Goal: Contribute content: Contribute content

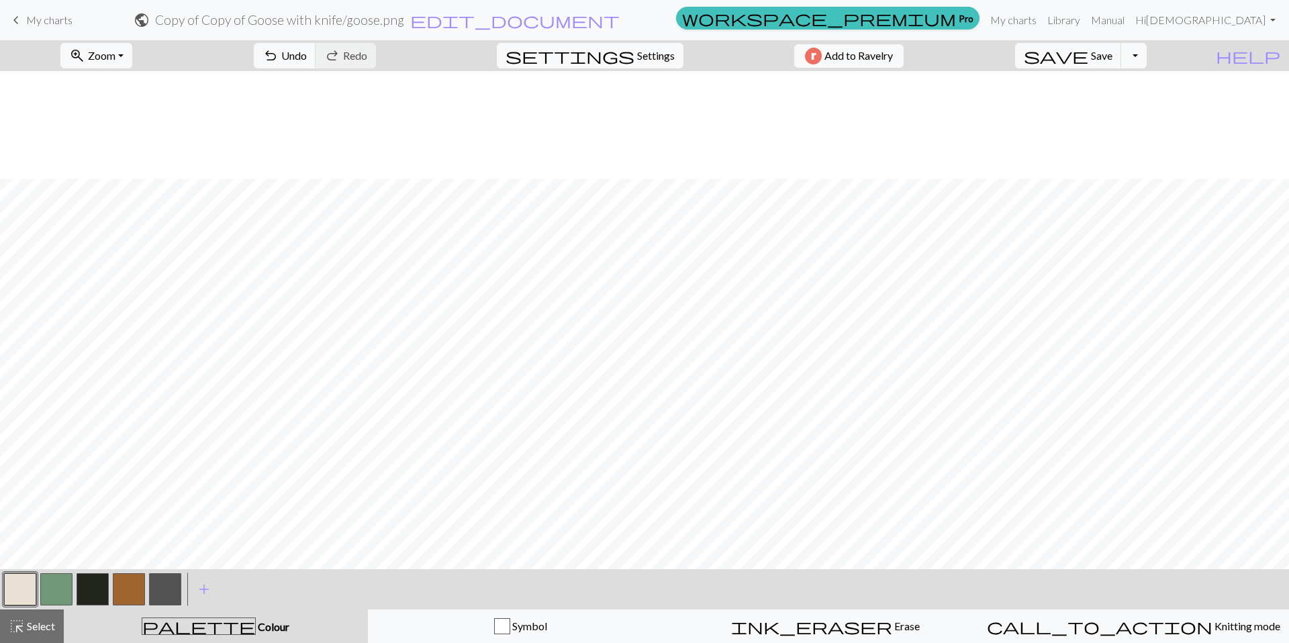
scroll to position [203, 0]
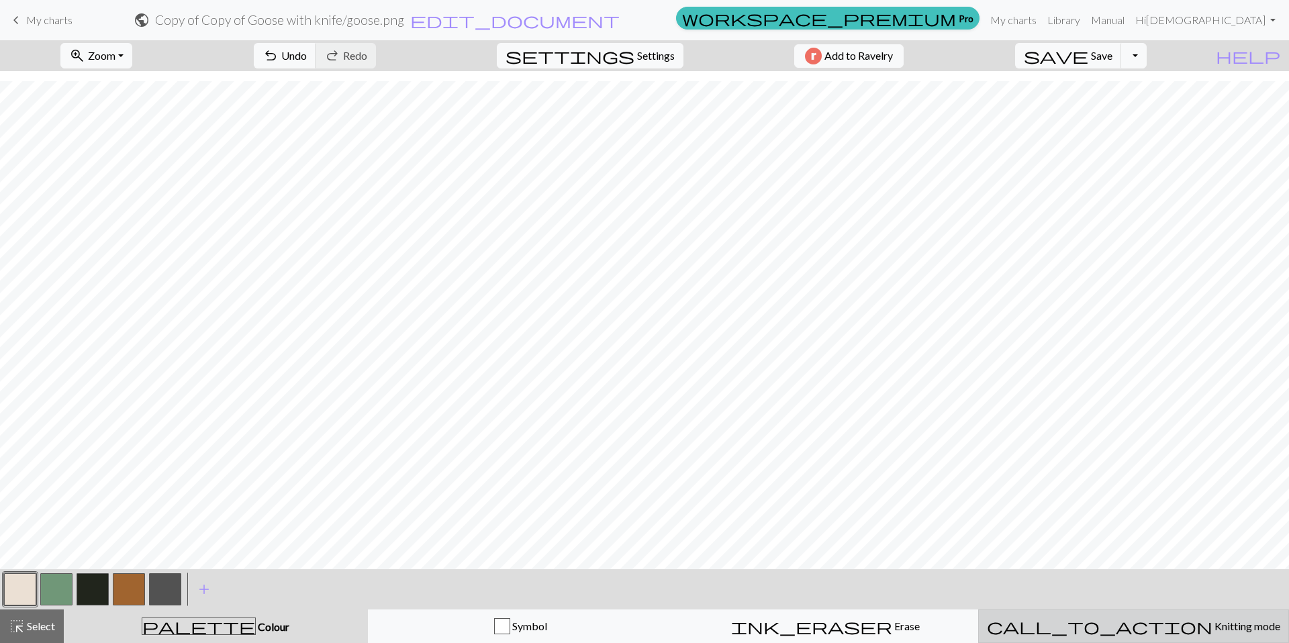
click at [1212, 622] on span "Knitting mode" at bounding box center [1246, 626] width 68 height 13
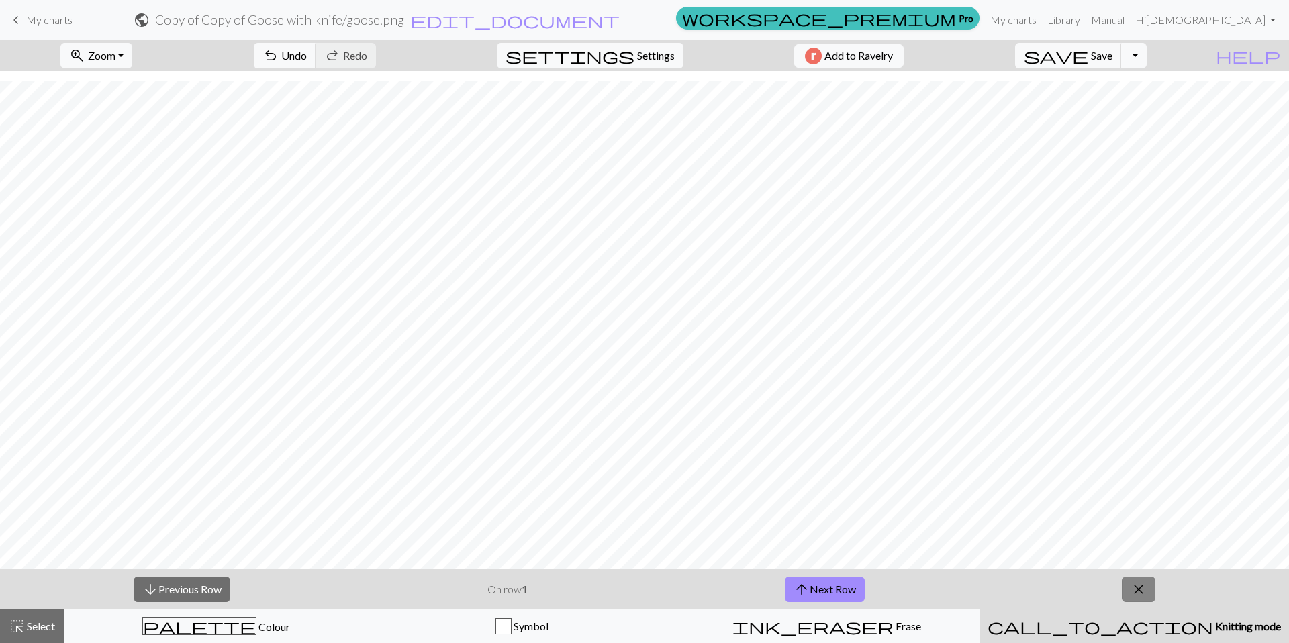
click at [1149, 594] on button "close" at bounding box center [1139, 590] width 34 height 26
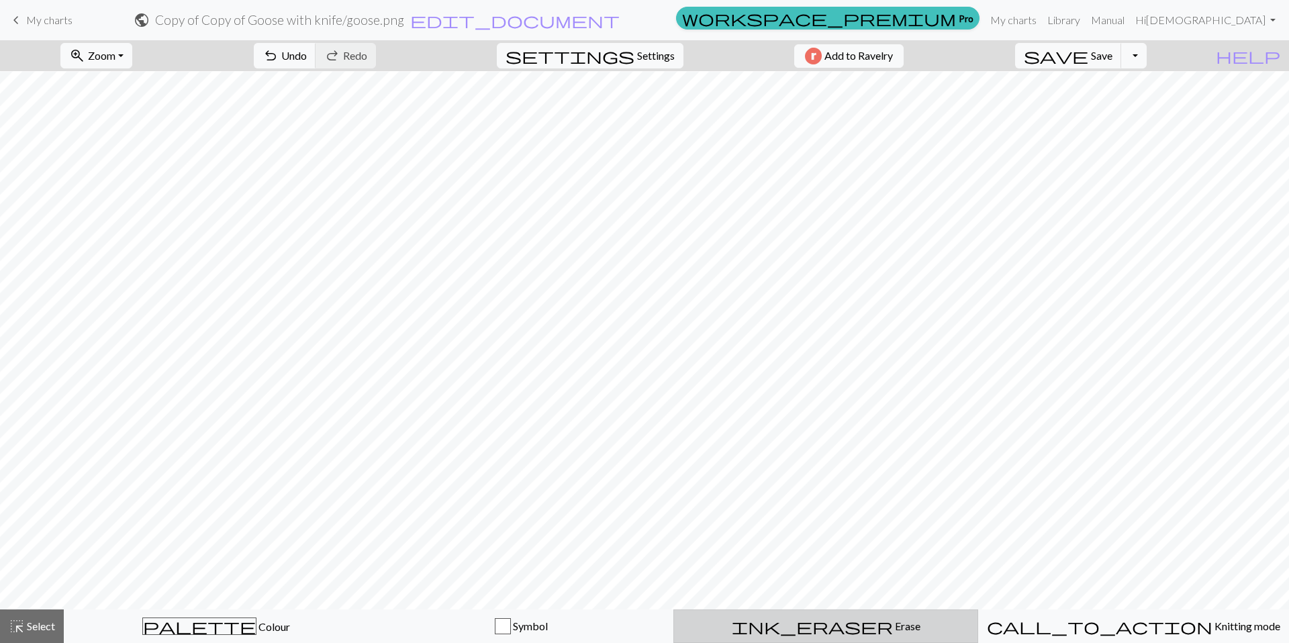
scroll to position [0, 0]
click at [12, 20] on span "keyboard_arrow_left" at bounding box center [16, 20] width 16 height 19
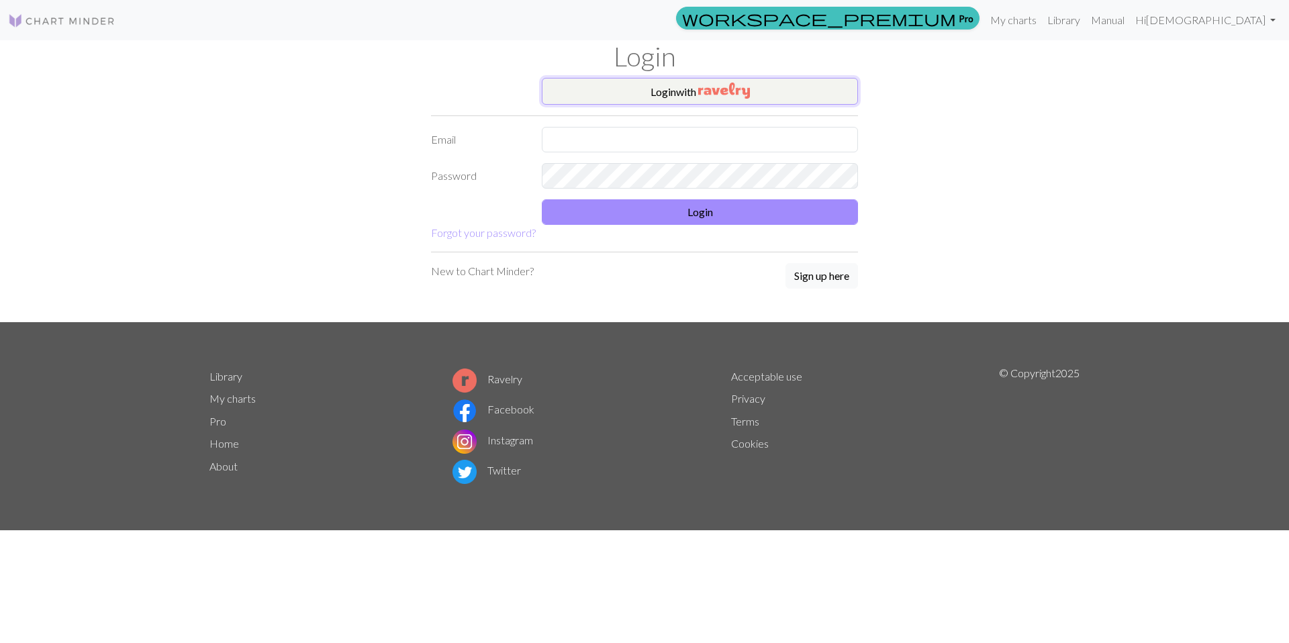
click at [728, 94] on img "button" at bounding box center [724, 91] width 52 height 16
click at [738, 97] on img "button" at bounding box center [724, 91] width 52 height 16
click at [1086, 17] on link "Library" at bounding box center [1064, 19] width 44 height 27
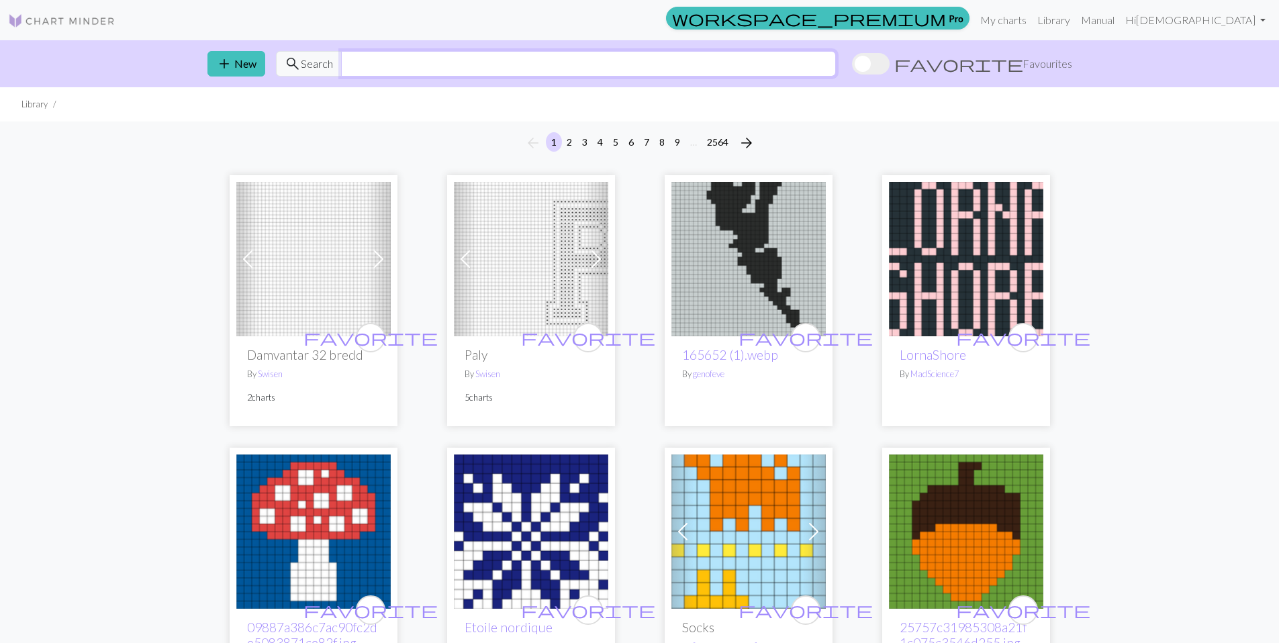
click at [740, 70] on input "text" at bounding box center [588, 64] width 495 height 26
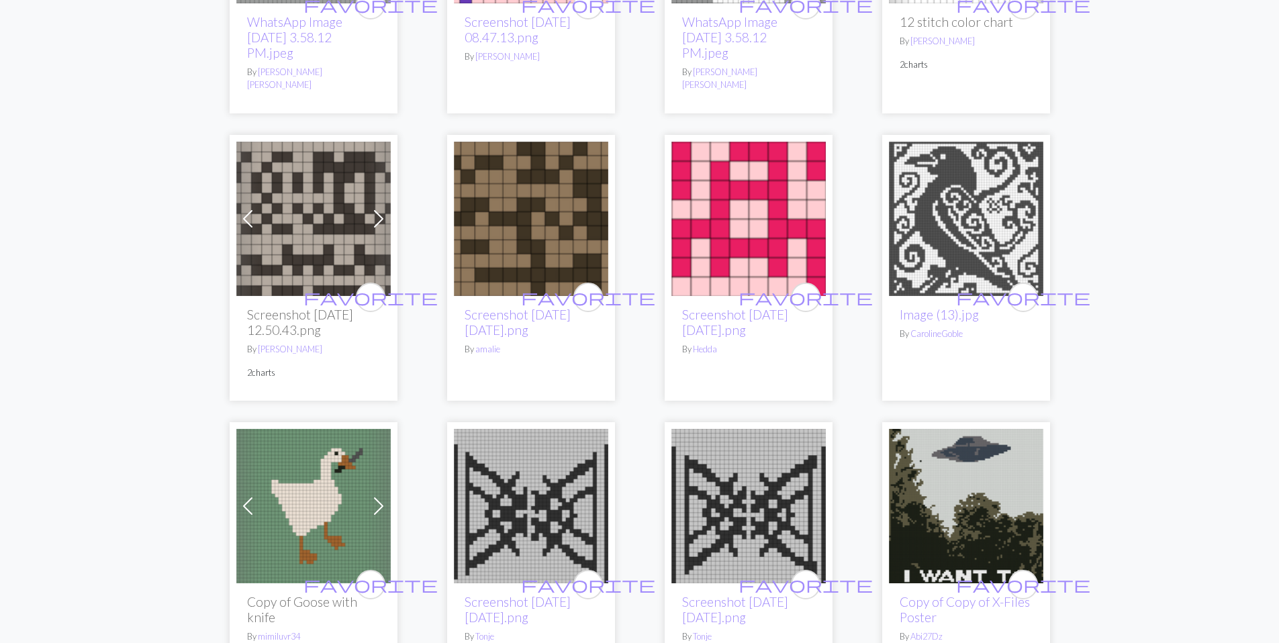
scroll to position [1324, 0]
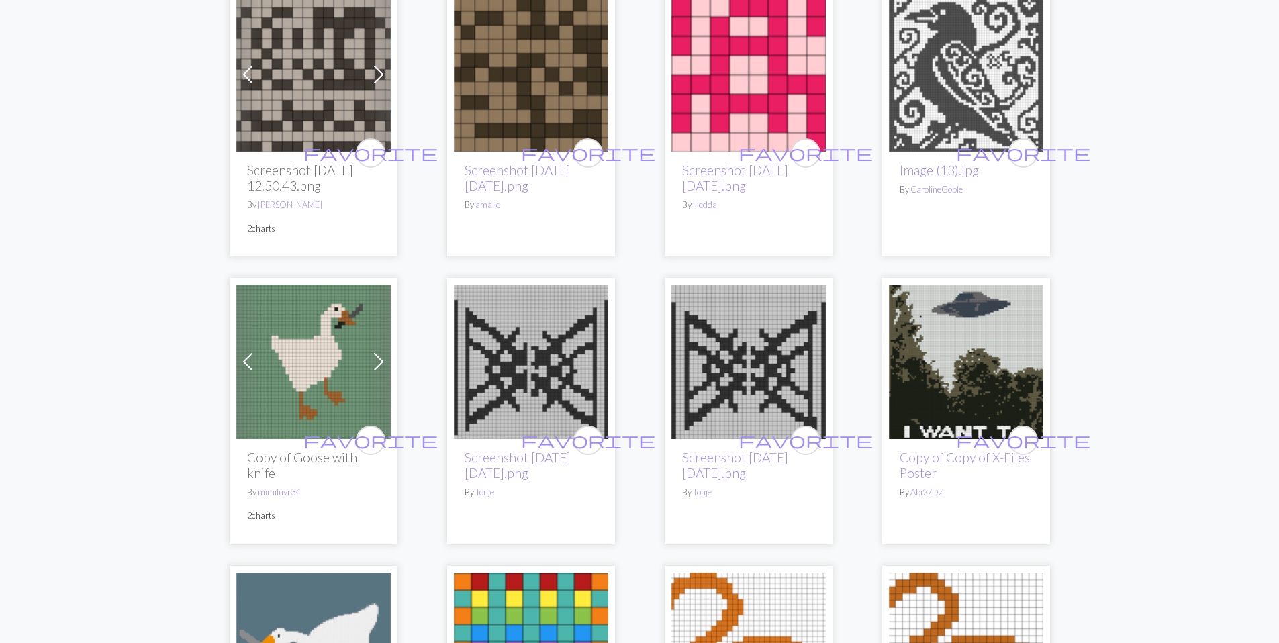
type input "12 x 13 goose"
click at [314, 338] on img at bounding box center [313, 362] width 154 height 154
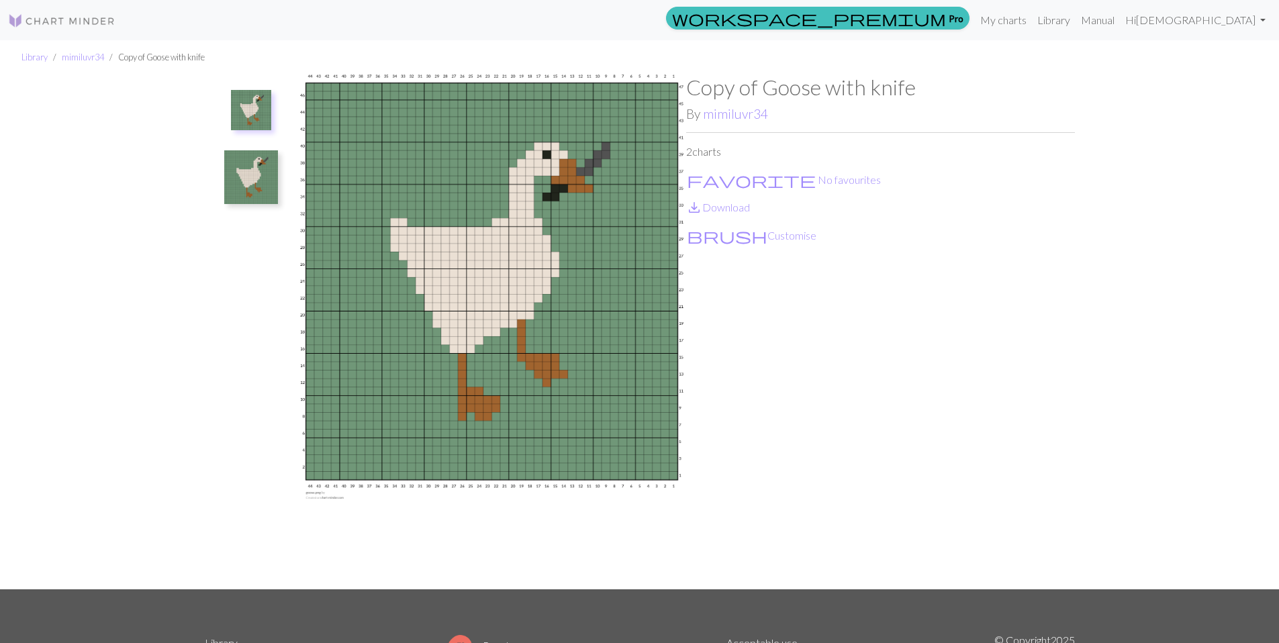
click at [243, 113] on img at bounding box center [251, 110] width 40 height 40
click at [245, 114] on img at bounding box center [251, 110] width 40 height 40
click at [240, 166] on img at bounding box center [251, 177] width 54 height 54
click at [248, 119] on img at bounding box center [251, 117] width 54 height 54
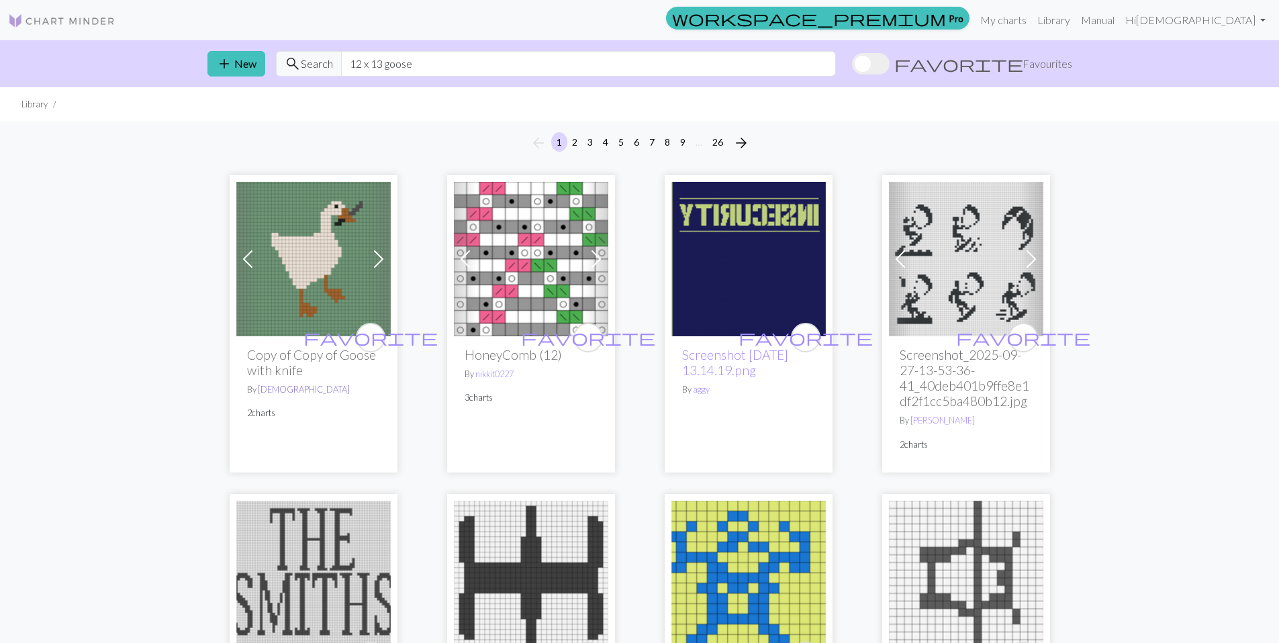
click at [275, 388] on link "[DEMOGRAPHIC_DATA]" at bounding box center [304, 389] width 92 height 11
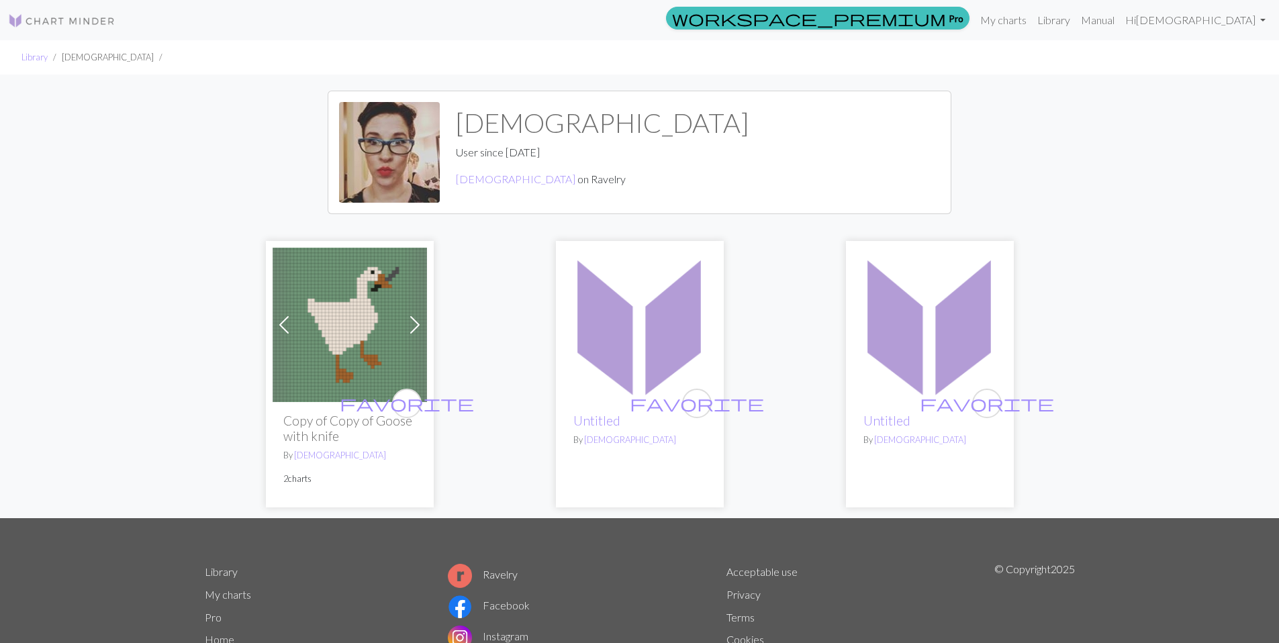
click at [404, 257] on link "Next" at bounding box center [414, 325] width 23 height 154
click at [406, 256] on link "Next" at bounding box center [414, 325] width 23 height 154
click at [355, 423] on h2 "Copy of Copy of Goose with knife" at bounding box center [349, 428] width 133 height 31
click at [345, 418] on h2 "Copy of Copy of Goose with knife" at bounding box center [349, 428] width 133 height 31
click at [371, 330] on img at bounding box center [350, 325] width 154 height 154
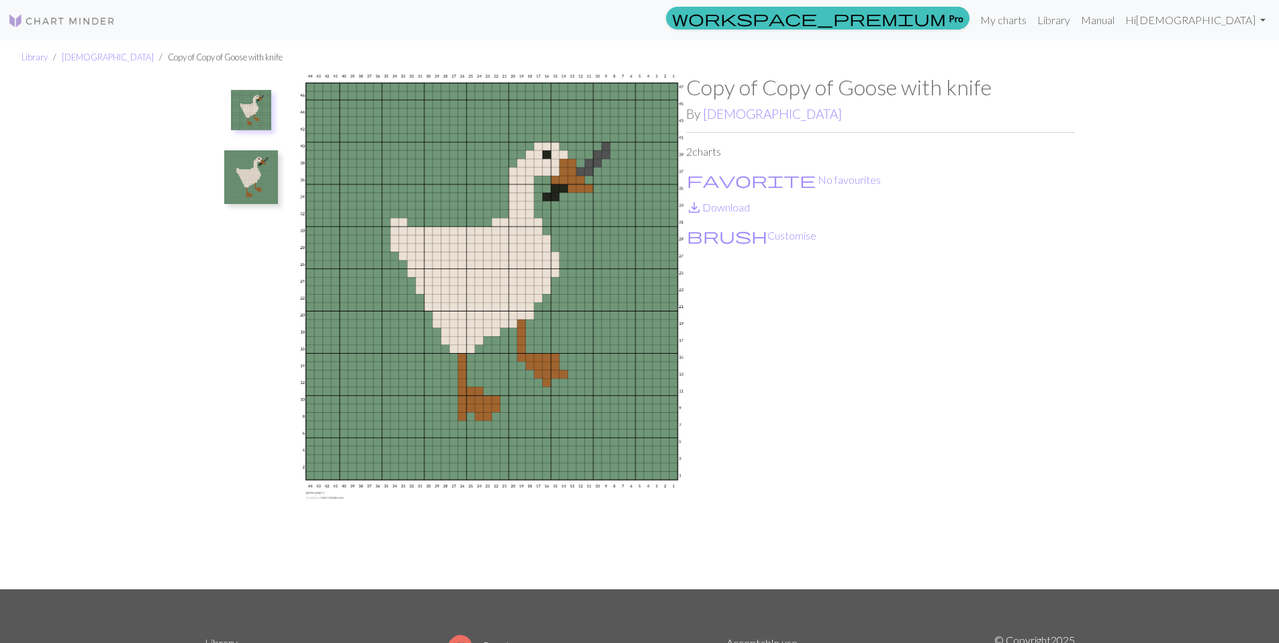
click at [258, 178] on img at bounding box center [251, 177] width 54 height 54
click at [409, 248] on img at bounding box center [491, 332] width 389 height 514
click at [407, 271] on img at bounding box center [491, 332] width 389 height 514
click at [714, 231] on button "brush Customise" at bounding box center [751, 235] width 131 height 17
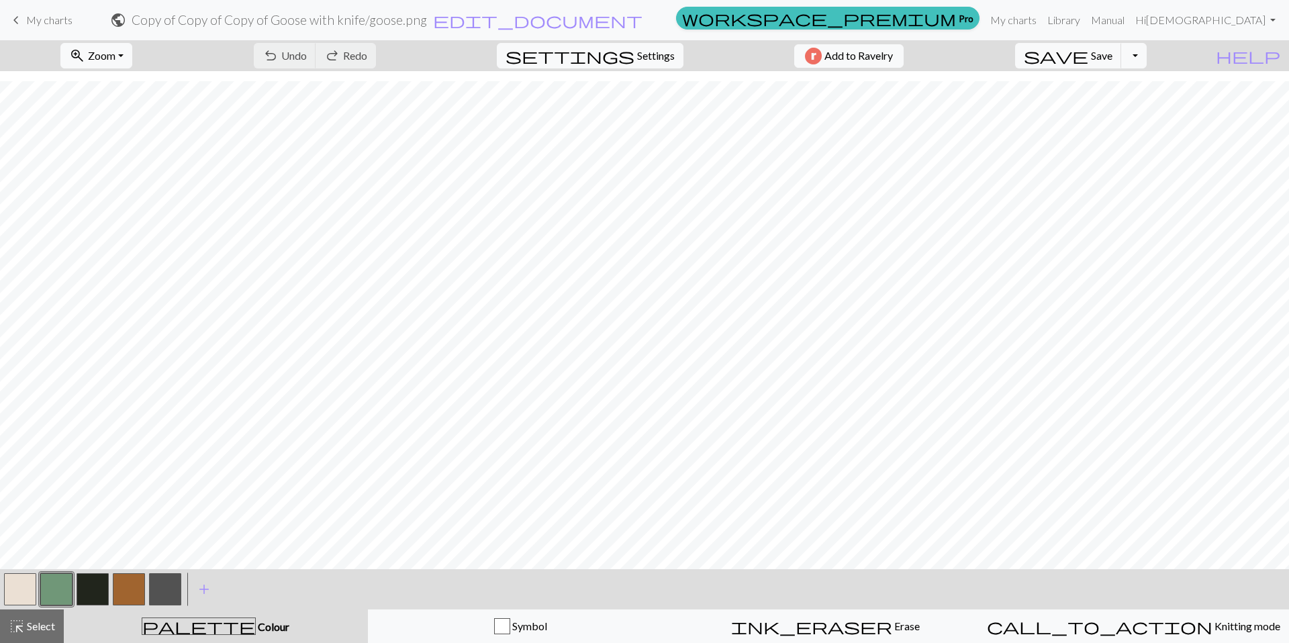
scroll to position [203, 0]
click at [122, 597] on button "button" at bounding box center [129, 589] width 32 height 32
click at [52, 589] on button "button" at bounding box center [56, 589] width 32 height 32
click at [121, 584] on button "button" at bounding box center [129, 589] width 32 height 32
click at [58, 593] on button "button" at bounding box center [56, 589] width 32 height 32
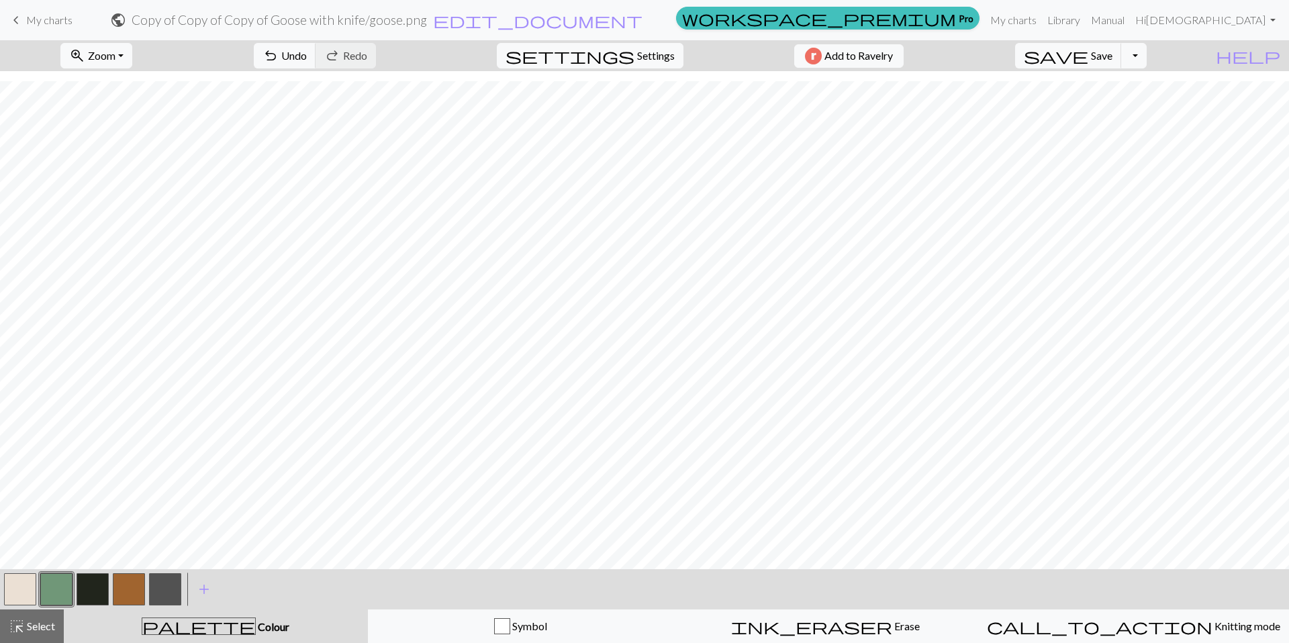
click at [117, 593] on button "button" at bounding box center [129, 589] width 32 height 32
click at [307, 61] on span "Undo" at bounding box center [294, 55] width 26 height 13
click at [316, 63] on button "undo Undo Undo" at bounding box center [285, 56] width 62 height 26
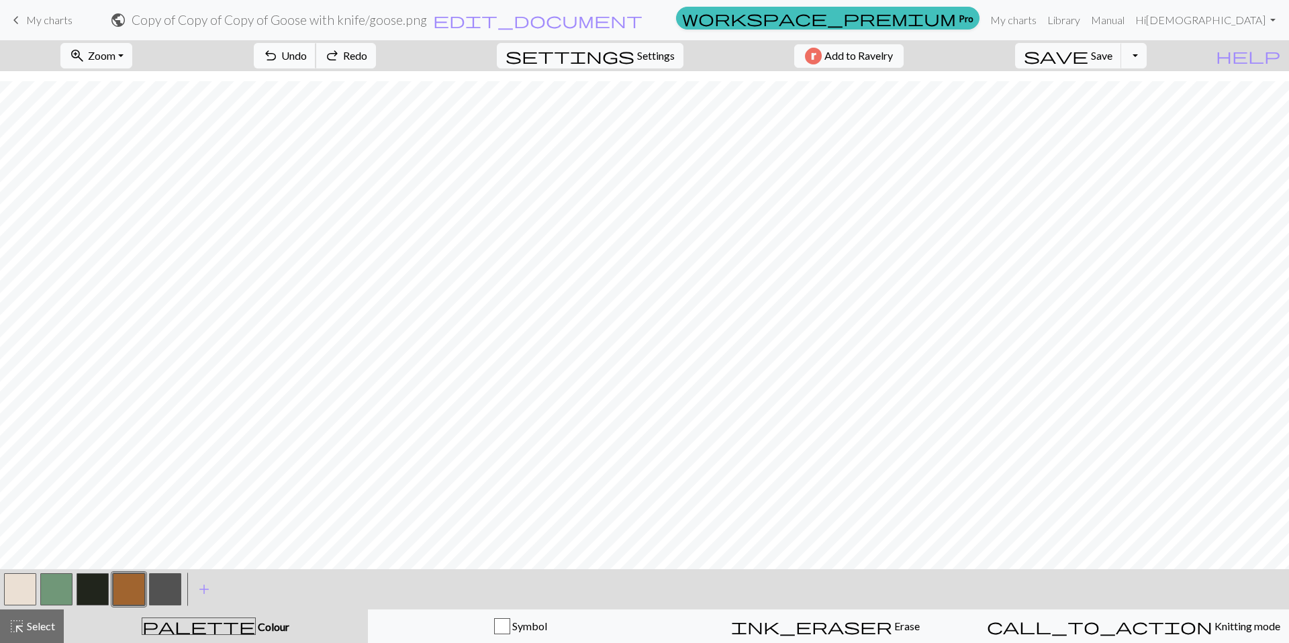
click at [316, 63] on button "undo Undo Undo" at bounding box center [285, 56] width 62 height 26
click at [316, 64] on button "undo Undo Undo" at bounding box center [285, 56] width 62 height 26
click at [316, 65] on button "undo Undo Undo" at bounding box center [285, 56] width 62 height 26
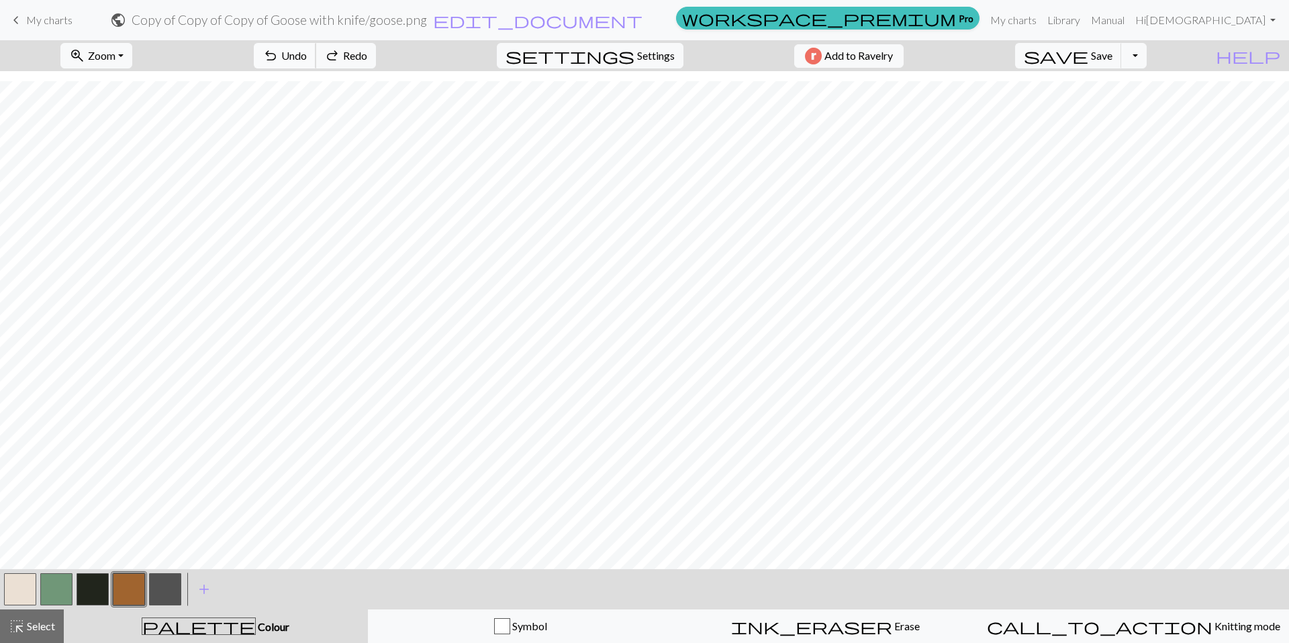
click at [316, 65] on button "undo Undo Undo" at bounding box center [285, 56] width 62 height 26
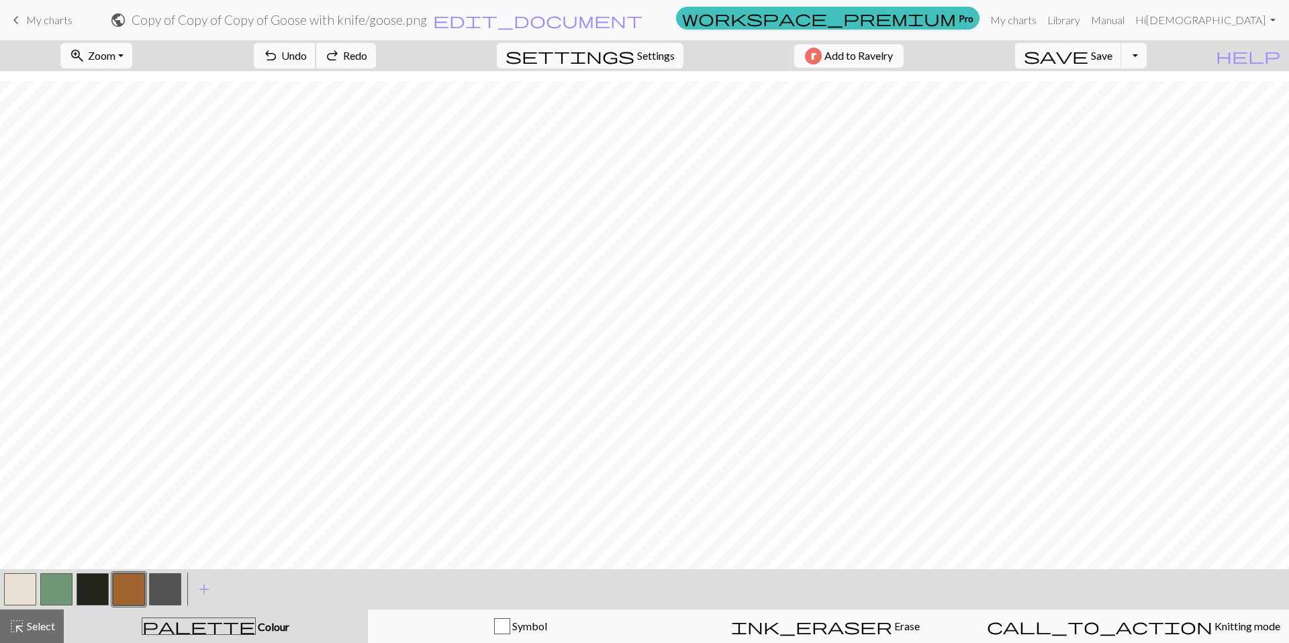
click at [316, 65] on button "undo Undo Undo" at bounding box center [285, 56] width 62 height 26
click at [316, 66] on button "undo Undo Undo" at bounding box center [285, 56] width 62 height 26
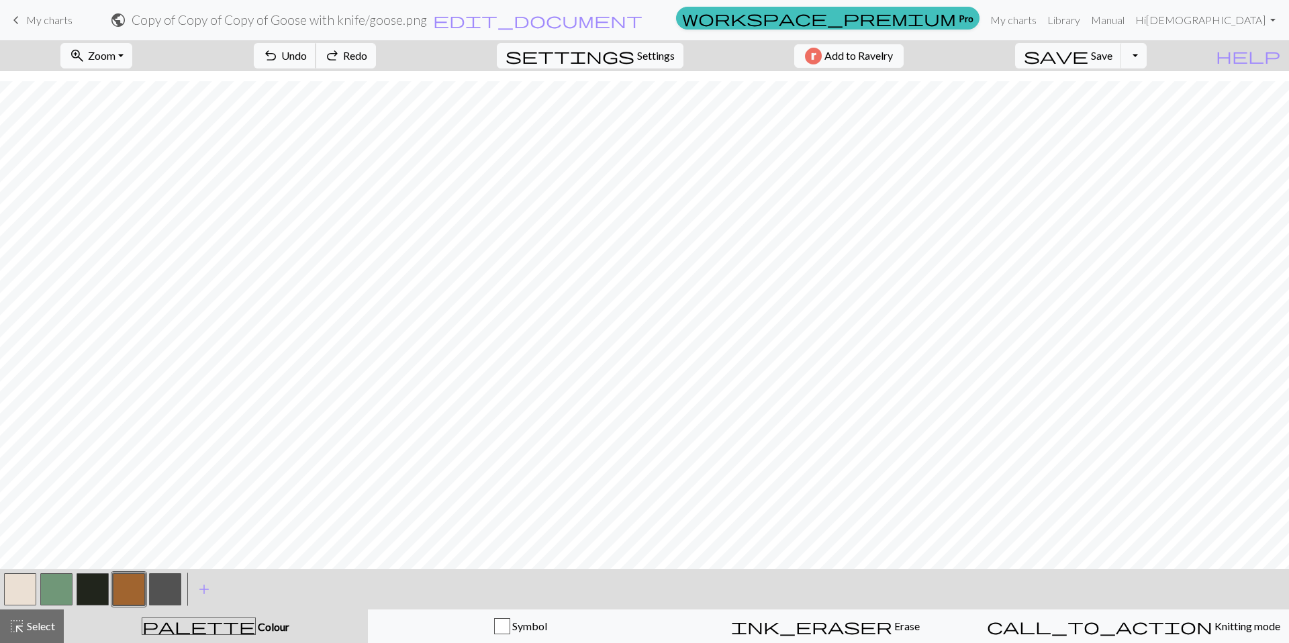
click at [316, 66] on button "undo Undo Undo" at bounding box center [285, 56] width 62 height 26
